Goal: Navigation & Orientation: Find specific page/section

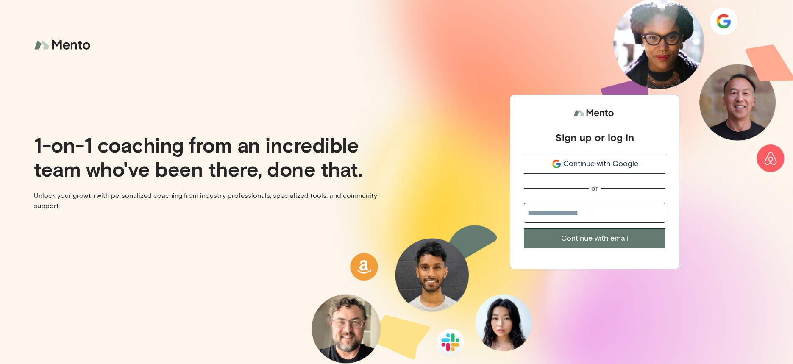
click at [578, 165] on span "Continue with Google" at bounding box center [601, 163] width 75 height 11
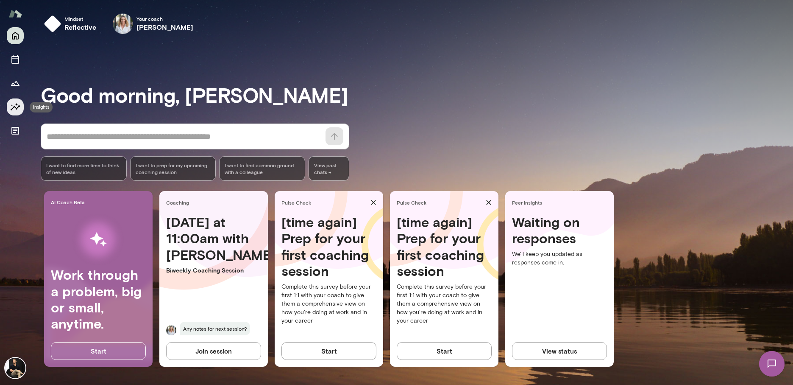
click at [15, 113] on button "Insights" at bounding box center [15, 106] width 17 height 17
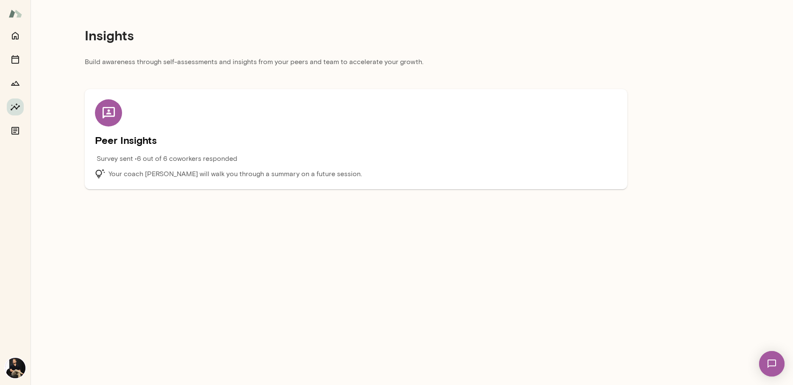
click at [350, 148] on div "Peer Insights Survey sent • 6 out of 6 coworkers responded Your coach [PERSON_N…" at bounding box center [356, 139] width 522 height 80
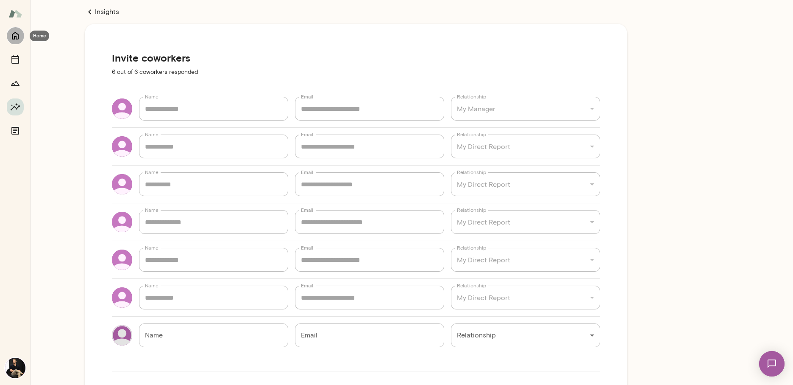
click at [16, 37] on icon "Home" at bounding box center [15, 36] width 10 height 10
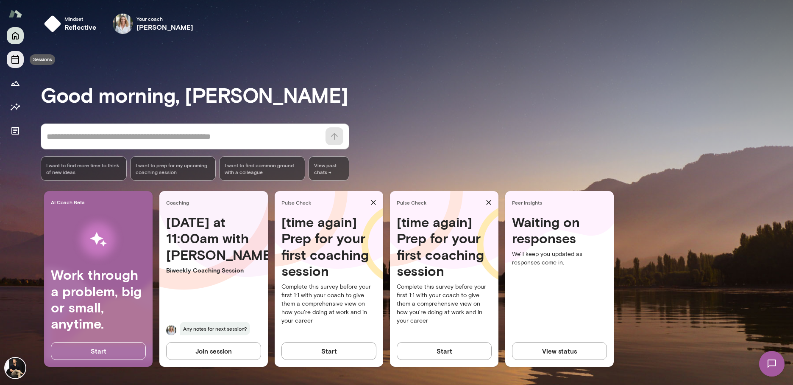
click at [14, 55] on icon "Sessions" at bounding box center [15, 59] width 10 height 10
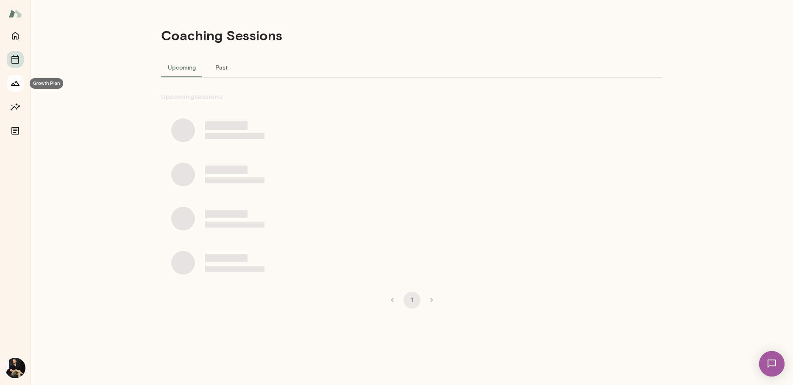
click at [11, 82] on icon "Growth Plan" at bounding box center [15, 83] width 10 height 10
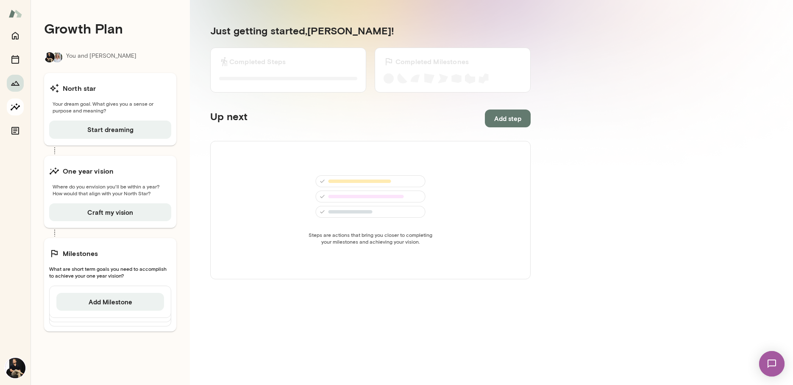
click at [11, 110] on icon "Insights" at bounding box center [15, 106] width 9 height 7
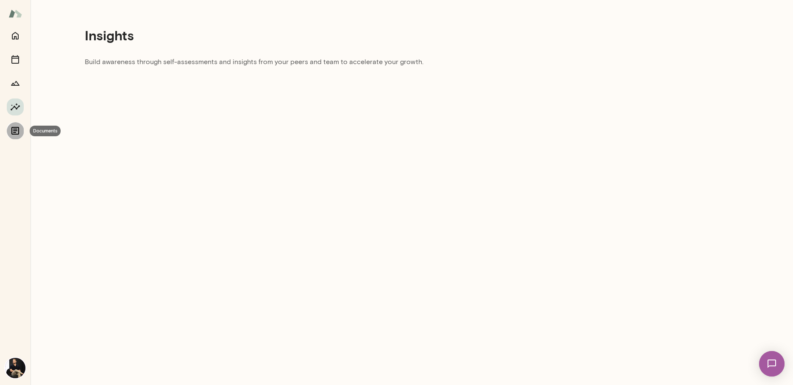
click at [10, 133] on icon "Documents" at bounding box center [15, 131] width 10 height 10
